Goal: Information Seeking & Learning: Compare options

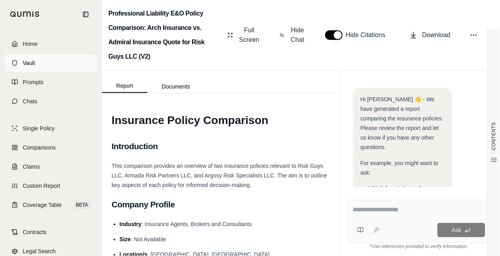
scroll to position [213, 0]
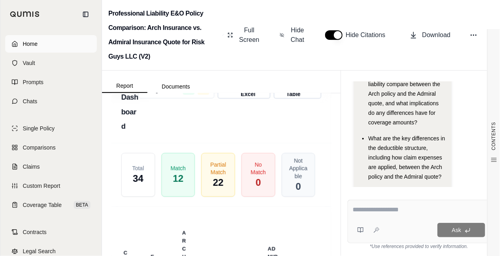
click at [35, 47] on span "Home" at bounding box center [30, 44] width 15 height 8
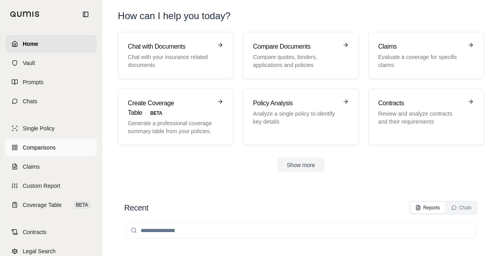
click at [50, 145] on span "Comparisons" at bounding box center [39, 147] width 33 height 8
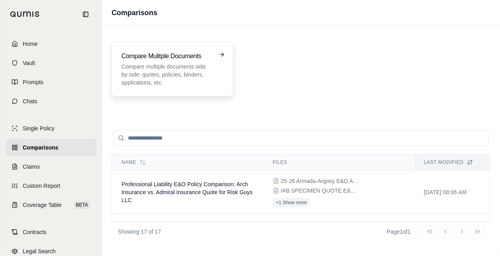
click at [208, 72] on p "Compare multiple documents side by side: quotes, policies, binders, application…" at bounding box center [167, 75] width 91 height 24
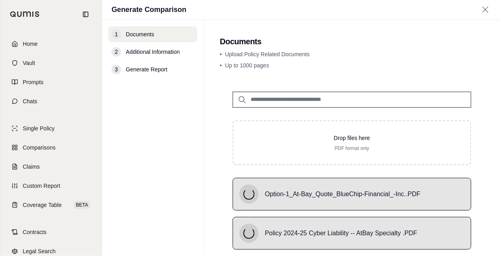
scroll to position [67, 0]
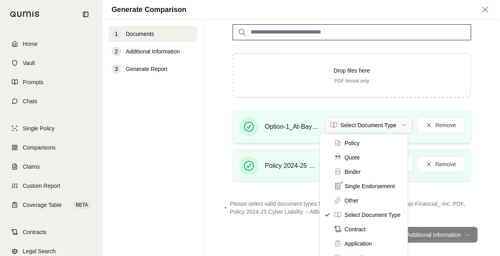
click at [360, 123] on html "Home Vault Prompts Chats Single Policy Comparisons Claims Custom Report Coverag…" at bounding box center [250, 128] width 500 height 256
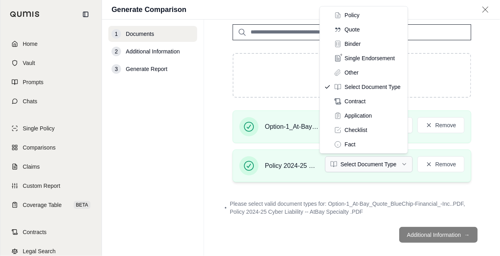
click at [363, 163] on html "Home Vault Prompts Chats Single Policy Comparisons Claims Custom Report Coverag…" at bounding box center [250, 128] width 500 height 256
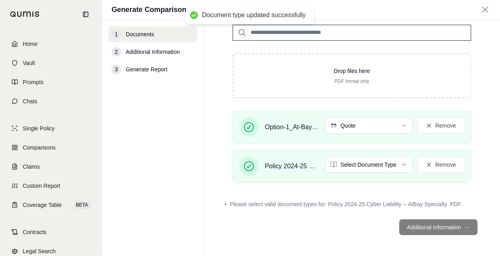
click at [432, 226] on footer "Additional Information →" at bounding box center [352, 227] width 264 height 29
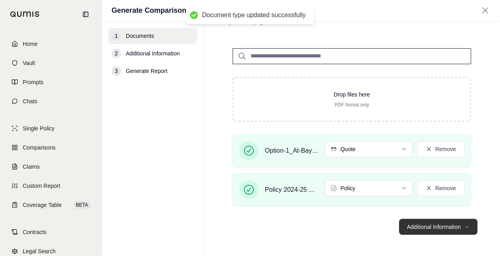
click at [452, 226] on button "Additional Information →" at bounding box center [438, 227] width 79 height 16
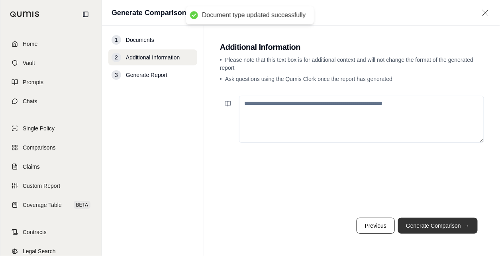
scroll to position [0, 0]
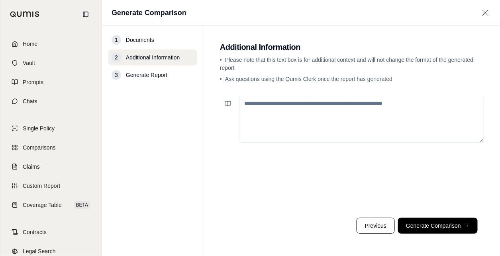
click at [300, 121] on textarea at bounding box center [361, 119] width 245 height 47
type textarea "**********"
drag, startPoint x: 357, startPoint y: 102, endPoint x: 436, endPoint y: 161, distance: 98.3
click at [437, 161] on div "**********" at bounding box center [352, 151] width 264 height 119
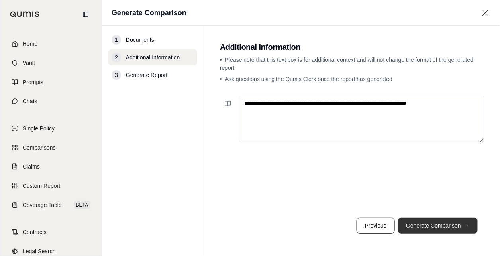
click at [439, 226] on button "Generate Comparison →" at bounding box center [438, 226] width 80 height 16
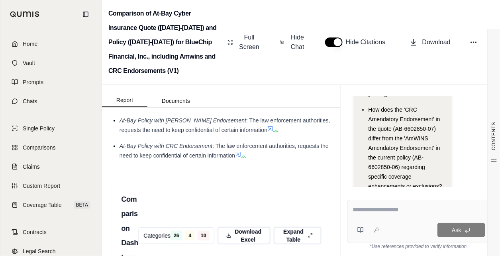
scroll to position [2351, 0]
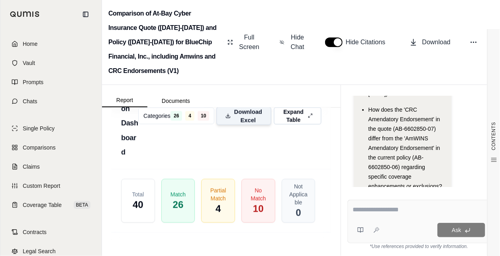
click at [250, 124] on span "Download Excel" at bounding box center [248, 116] width 28 height 17
click at [269, 61] on div "Comparison of At-Bay Cyber Insurance Quote ([DATE]-[DATE]) and Policy ([DATE]-[…" at bounding box center [301, 42] width 398 height 85
click at [392, 213] on textarea at bounding box center [419, 210] width 133 height 10
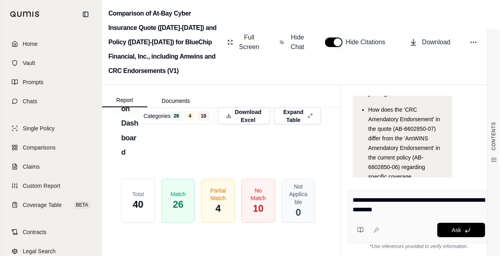
click at [367, 199] on textarea "**********" at bounding box center [419, 204] width 133 height 19
type textarea "**********"
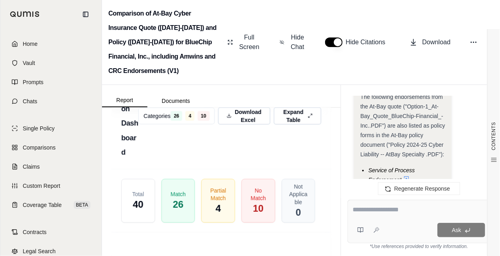
scroll to position [1945, 0]
